Goal: Task Accomplishment & Management: Manage account settings

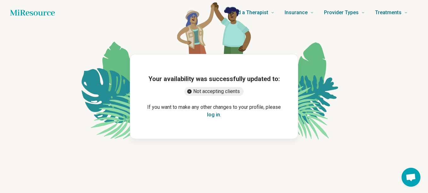
click at [210, 116] on button "log in" at bounding box center [213, 115] width 13 height 8
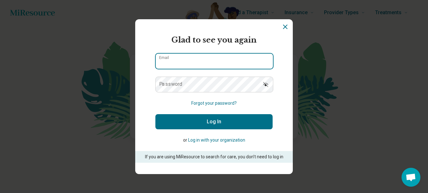
type input "**********"
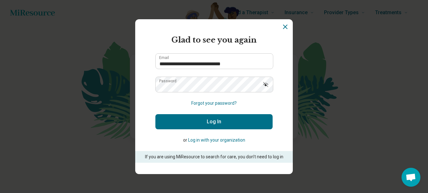
click at [219, 118] on button "Log In" at bounding box center [213, 121] width 117 height 15
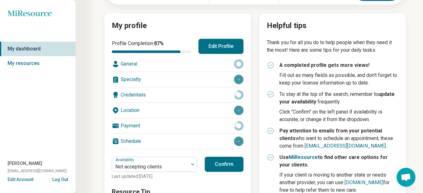
scroll to position [61, 0]
click at [239, 79] on icon at bounding box center [239, 79] width 3 height 2
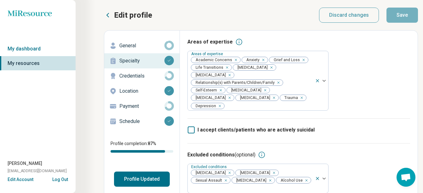
click at [173, 44] on circle at bounding box center [169, 45] width 7 height 7
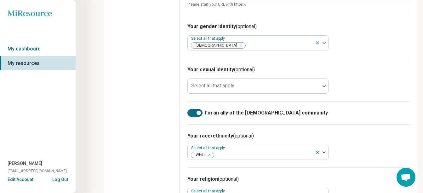
scroll to position [510, 0]
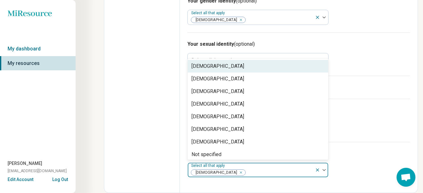
click at [324, 169] on img at bounding box center [324, 170] width 3 height 2
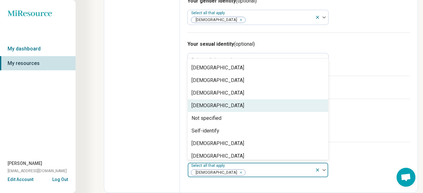
scroll to position [0, 0]
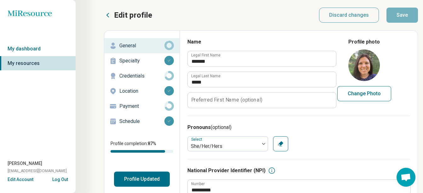
click at [169, 79] on circle at bounding box center [169, 75] width 7 height 7
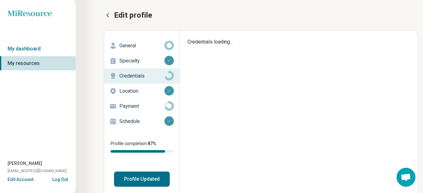
type textarea "*"
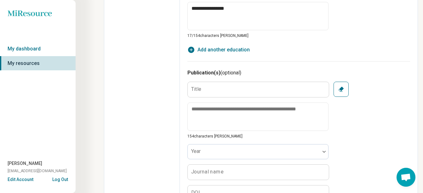
scroll to position [645, 0]
